Goal: Transaction & Acquisition: Purchase product/service

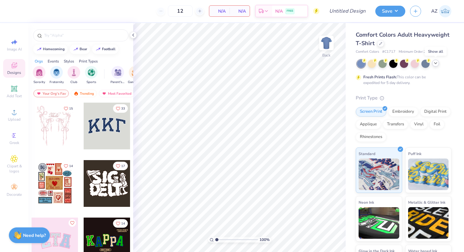
click at [436, 66] on div at bounding box center [435, 63] width 7 height 7
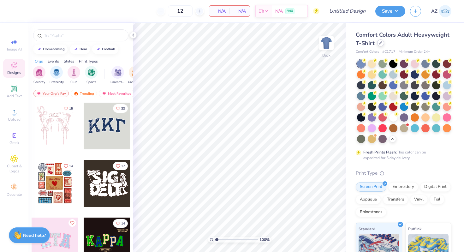
click at [382, 42] on icon at bounding box center [380, 42] width 3 height 3
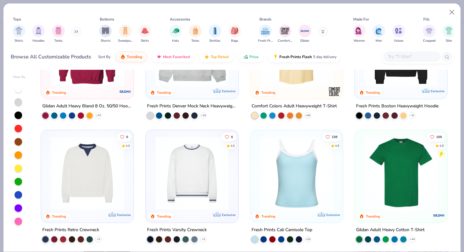
scroll to position [66, 0]
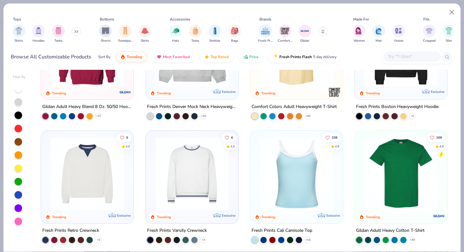
click at [402, 170] on img at bounding box center [401, 174] width 80 height 74
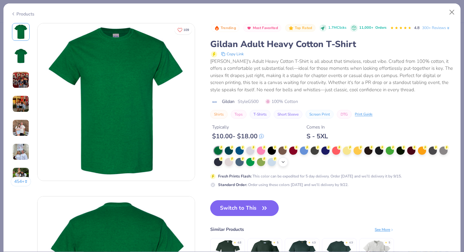
click at [284, 165] on icon at bounding box center [283, 161] width 5 height 5
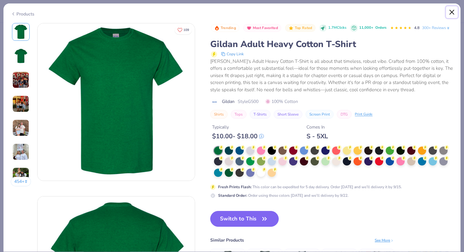
click at [452, 12] on button "Close" at bounding box center [452, 12] width 12 height 12
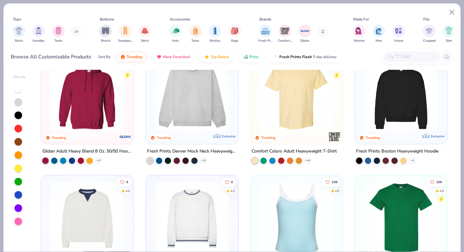
scroll to position [14, 0]
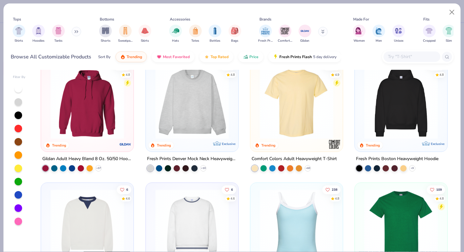
click at [305, 130] on img at bounding box center [297, 102] width 80 height 74
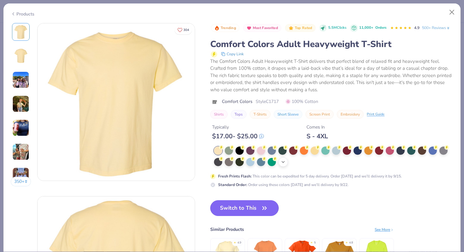
click at [282, 165] on icon at bounding box center [283, 161] width 5 height 5
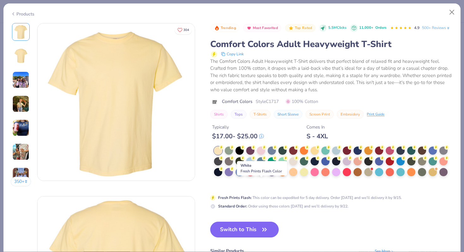
click at [261, 176] on div at bounding box center [261, 171] width 8 height 8
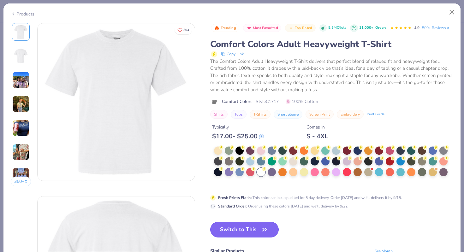
click at [238, 237] on button "Switch to This" at bounding box center [244, 230] width 69 height 16
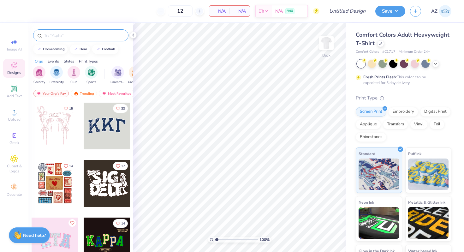
click at [85, 33] on input "text" at bounding box center [84, 35] width 81 height 6
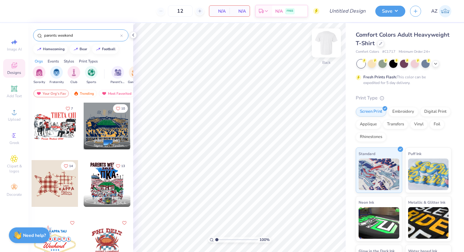
click at [321, 43] on img at bounding box center [326, 42] width 25 height 25
click at [85, 36] on input "parents weekend" at bounding box center [82, 35] width 77 height 6
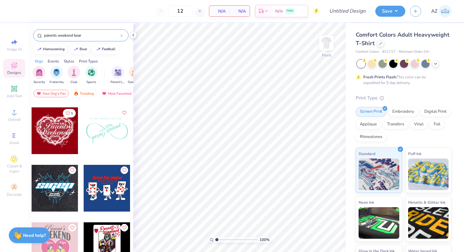
scroll to position [1260, 0]
click at [95, 33] on input "parents weekend bear" at bounding box center [82, 35] width 77 height 6
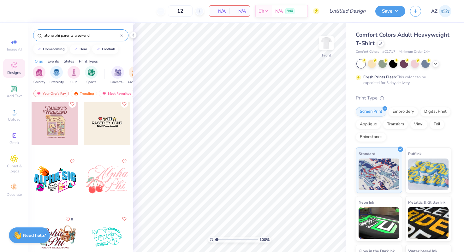
scroll to position [0, 0]
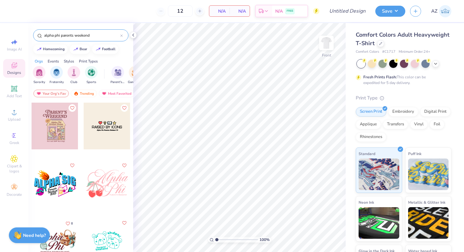
type input "alpha phi parents weekend"
click at [9, 116] on div "Upload" at bounding box center [14, 115] width 22 height 19
click at [15, 115] on circle at bounding box center [13, 113] width 3 height 3
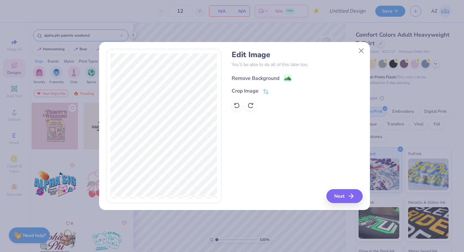
click at [290, 76] on image at bounding box center [287, 78] width 7 height 7
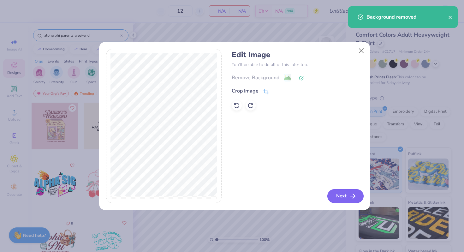
click at [349, 195] on button "Next" at bounding box center [345, 196] width 36 height 14
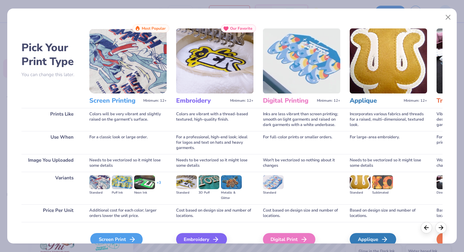
click at [125, 240] on div "Screen Print" at bounding box center [116, 239] width 52 height 13
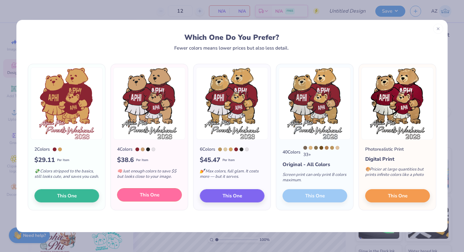
click at [156, 197] on span "This One" at bounding box center [150, 194] width 20 height 7
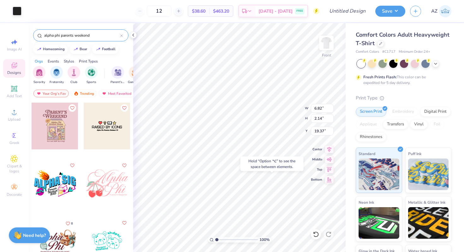
type input "19.37"
type input "13.40"
type input "13.91"
type input "5.89"
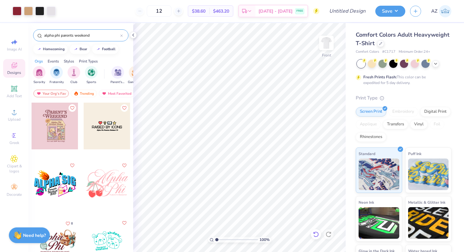
click at [316, 237] on icon at bounding box center [316, 234] width 6 height 6
click at [318, 237] on icon at bounding box center [316, 234] width 6 height 6
type input "1.35"
type input "0.96"
type input "1.02"
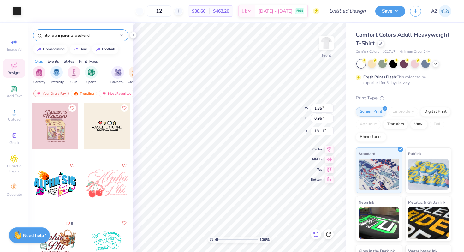
type input "0.73"
type input "0.15"
type input "0.33"
type input "19.10"
type input "0.69"
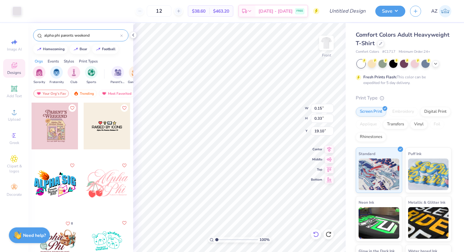
type input "1.67"
type input "11.48"
type input "0.74"
type input "1.71"
type input "11.44"
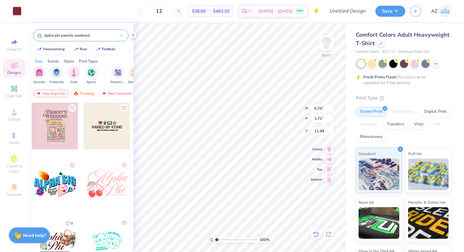
type input "5.86"
type input "4.40"
type input "9.78"
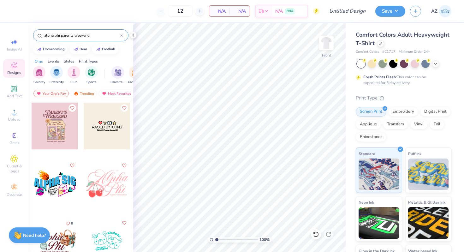
click at [121, 36] on icon at bounding box center [121, 35] width 3 height 3
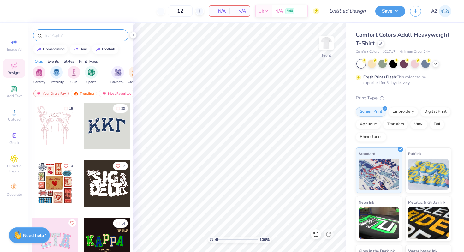
click at [94, 35] on input "text" at bounding box center [84, 35] width 81 height 6
type input "bear"
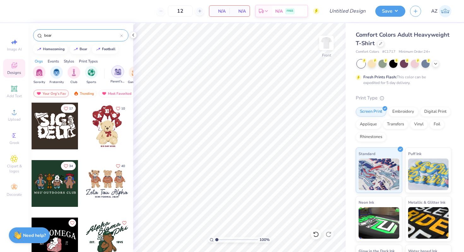
click at [118, 75] on div "filter for Parent's Weekend" at bounding box center [117, 71] width 13 height 13
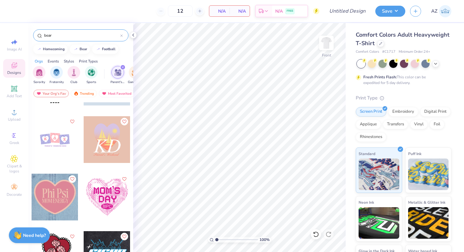
scroll to position [1439, 0]
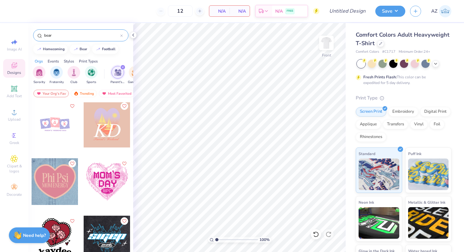
click at [68, 30] on div "bear" at bounding box center [80, 35] width 95 height 12
click at [64, 37] on input "bear" at bounding box center [82, 35] width 77 height 6
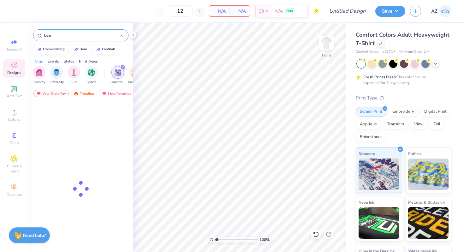
click at [64, 37] on input "bear" at bounding box center [82, 35] width 77 height 6
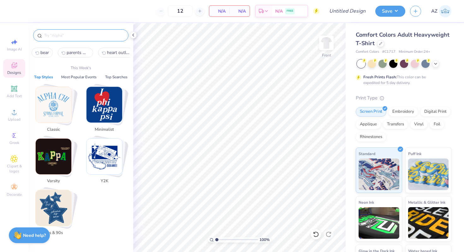
click at [64, 52] on icon "parents weekend1" at bounding box center [64, 53] width 4 height 4
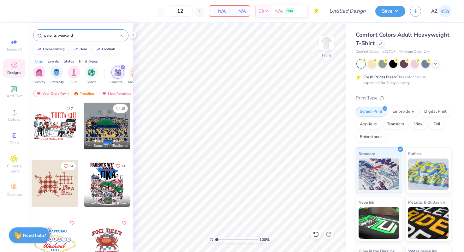
click at [81, 37] on input "parents weekend" at bounding box center [82, 35] width 77 height 6
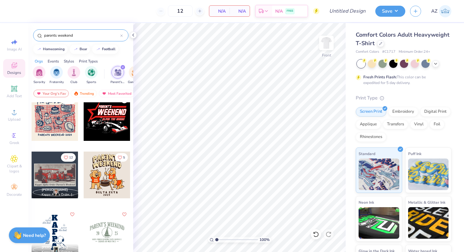
scroll to position [297, 0]
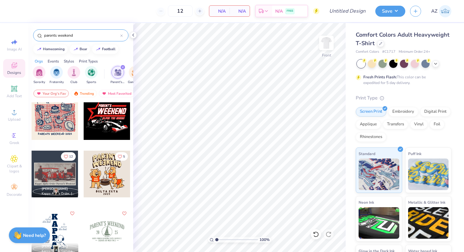
type input "parents weekend"
